Goal: Register for event/course

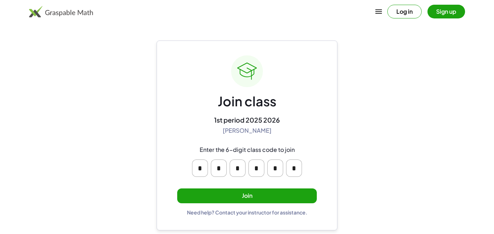
click at [274, 193] on button "Join" at bounding box center [247, 195] width 140 height 15
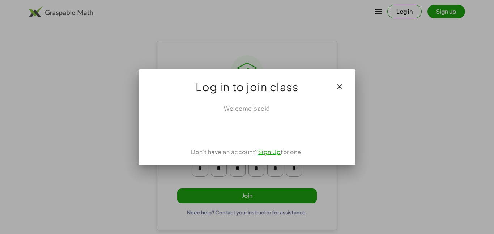
click at [343, 88] on icon "button" at bounding box center [339, 86] width 9 height 9
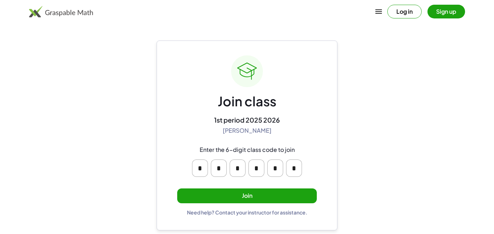
click at [252, 201] on button "Join" at bounding box center [247, 195] width 140 height 15
click at [239, 189] on button "Join" at bounding box center [247, 195] width 140 height 15
click at [249, 193] on button "Join" at bounding box center [247, 195] width 140 height 15
click at [192, 141] on div "Enter the 6-digit class code to join * * * * * *" at bounding box center [247, 161] width 139 height 42
click at [238, 192] on button "Join" at bounding box center [247, 195] width 140 height 15
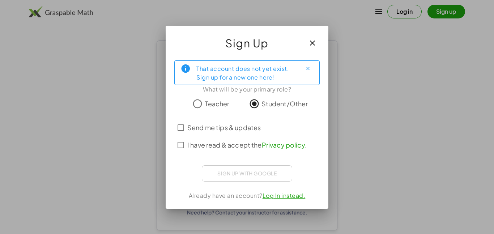
click at [226, 133] on label "Send me tips & updates" at bounding box center [223, 127] width 73 height 17
click at [220, 153] on label "I have read & accept the Privacy policy ." at bounding box center [246, 144] width 119 height 17
click at [226, 145] on span "I have read & accept the Privacy policy ." at bounding box center [246, 145] width 119 height 10
click at [229, 148] on span "I have read & accept the Privacy policy ." at bounding box center [246, 145] width 119 height 10
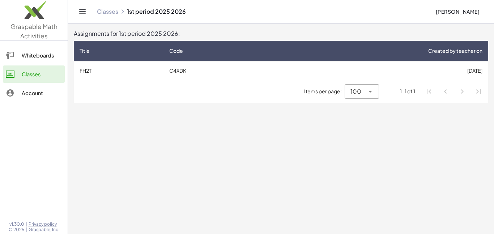
click at [46, 88] on link "Account" at bounding box center [34, 92] width 62 height 17
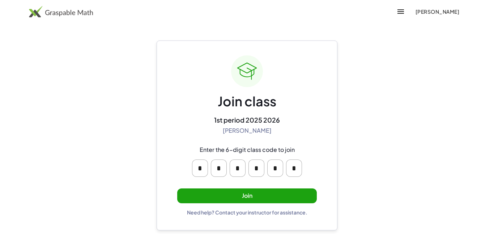
click at [261, 196] on button "Join" at bounding box center [247, 195] width 140 height 15
